Goal: Check status: Check status

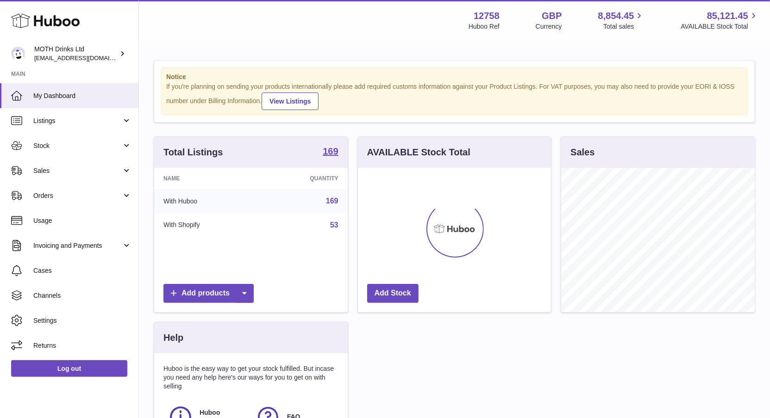
scroll to position [144, 193]
click at [66, 171] on span "Sales" at bounding box center [77, 171] width 88 height 9
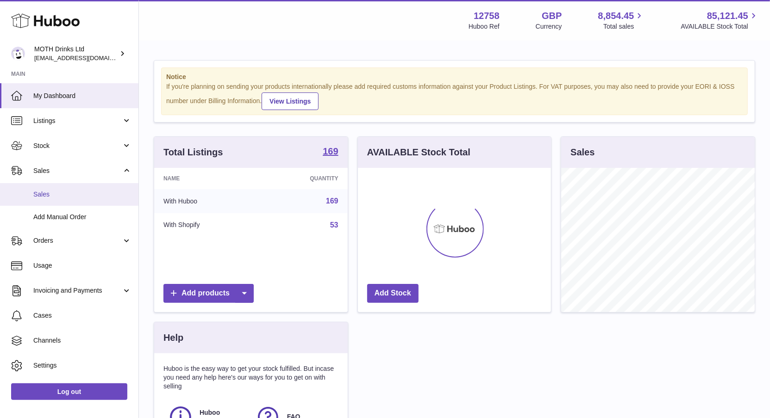
click at [58, 196] on span "Sales" at bounding box center [82, 194] width 98 height 9
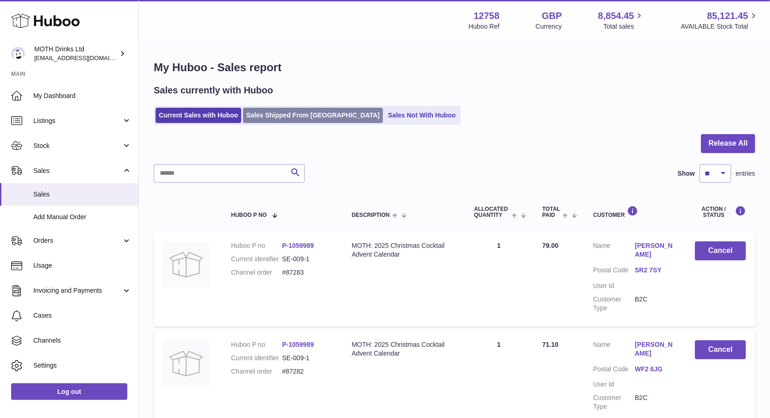
click at [292, 114] on link "Sales Shipped From [GEOGRAPHIC_DATA]" at bounding box center [313, 115] width 140 height 15
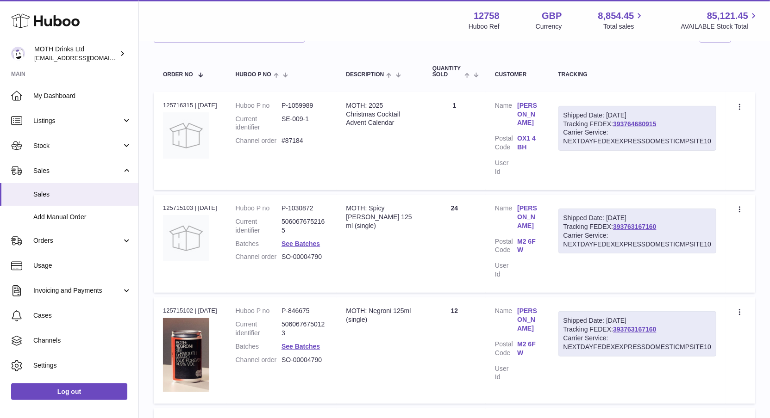
scroll to position [18, 0]
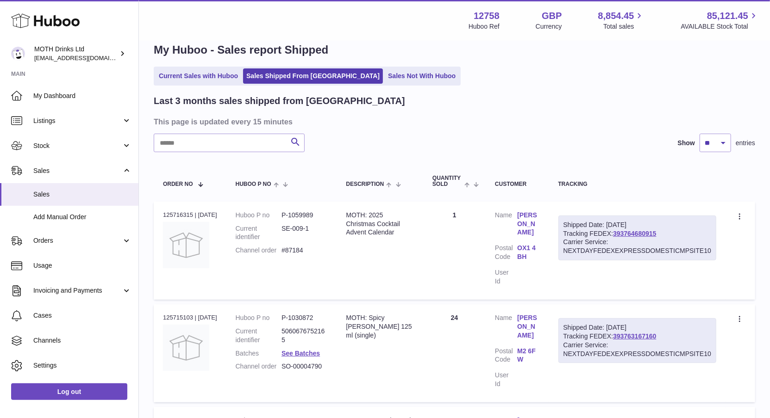
click at [242, 140] on input "text" at bounding box center [229, 143] width 151 height 19
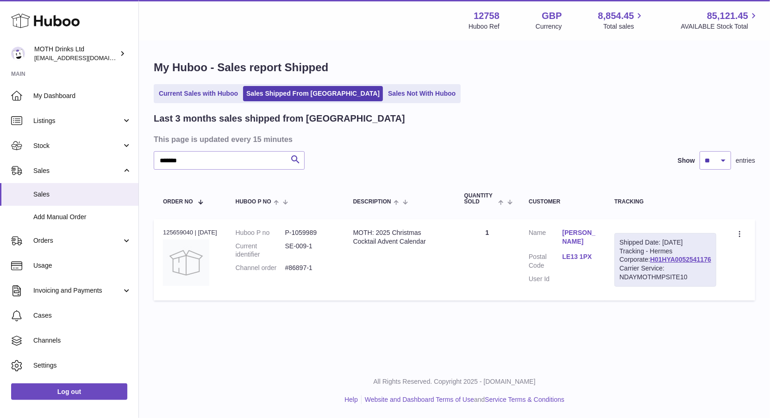
drag, startPoint x: 513, startPoint y: 229, endPoint x: 499, endPoint y: 231, distance: 14.9
click at [499, 231] on td "Quantity 1" at bounding box center [487, 259] width 64 height 81
drag, startPoint x: 326, startPoint y: 263, endPoint x: 273, endPoint y: 264, distance: 52.8
click at [273, 264] on dl "Huboo P no P-1059989 Current identifier SE-009-1 Channel order #86897-1" at bounding box center [285, 253] width 99 height 49
drag, startPoint x: 190, startPoint y: 166, endPoint x: 126, endPoint y: 146, distance: 67.4
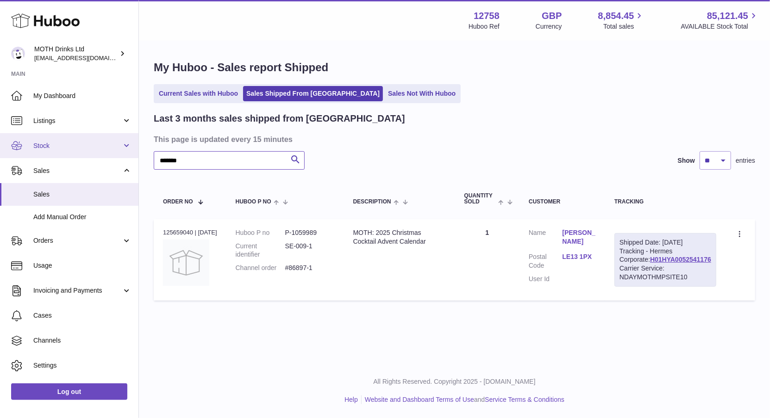
click at [126, 146] on div "Huboo MOTH Drinks Ltd [EMAIL_ADDRESS][DOMAIN_NAME] Main My Dashboard Listings N…" at bounding box center [385, 209] width 770 height 418
paste input "text"
click at [212, 159] on input "******" at bounding box center [229, 160] width 151 height 19
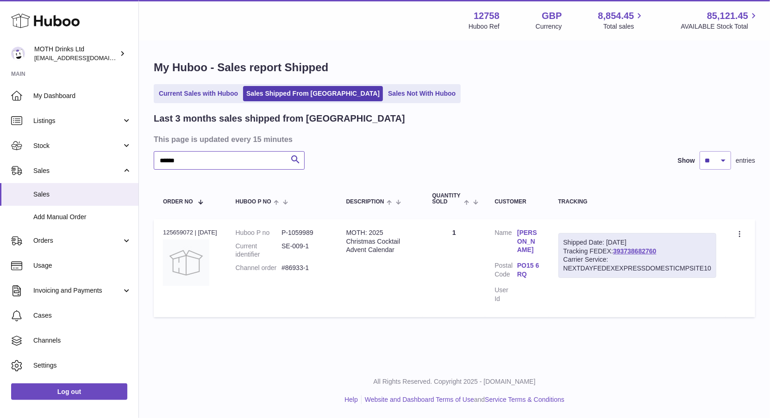
type input "******"
click at [387, 104] on div "My Huboo - Sales report Shipped Current Sales with Huboo Sales Shipped From [GE…" at bounding box center [454, 191] width 631 height 299
